Goal: Task Accomplishment & Management: Complete application form

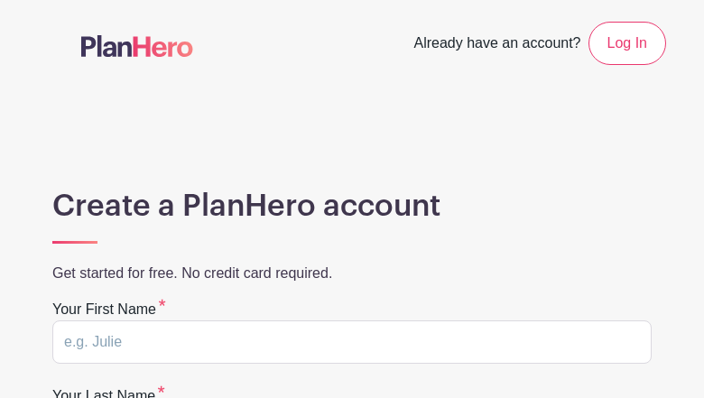
type input "vNXowhxzcheOdC"
type input "wNiqdOpdJzoK"
type input "[EMAIL_ADDRESS][DOMAIN_NAME]"
